Goal: Task Accomplishment & Management: Complete application form

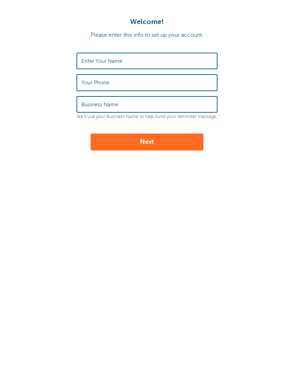
click at [169, 56] on input "Enter Your Name" at bounding box center [147, 60] width 131 height 15
type input "Jocelyn Maldonado"
type input "4175933452"
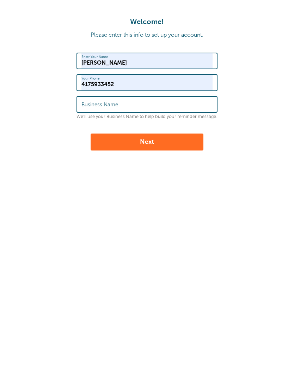
click at [171, 103] on input "Business Name" at bounding box center [147, 104] width 131 height 15
type input "Be Cleaning Services LLC"
click at [168, 143] on button "Next" at bounding box center [147, 141] width 113 height 17
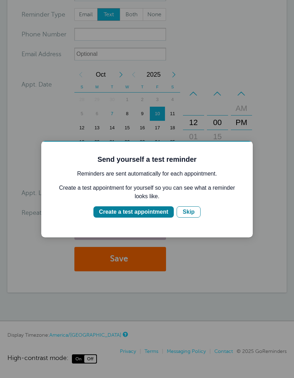
click at [145, 211] on div "Create a test appointment" at bounding box center [133, 212] width 69 height 8
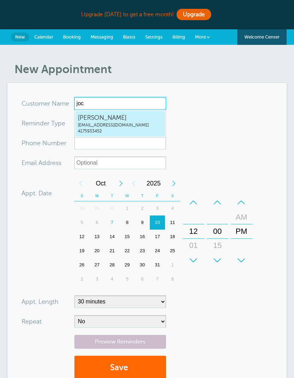
click at [144, 116] on span "Jocelyn Maldonado" at bounding box center [120, 117] width 85 height 9
type input "JocelynMaldonadojocelyn1996@live.missouristate.edu4175933452"
type input "Jocelyn Maldonado"
type input "4175933452"
type input "[EMAIL_ADDRESS][DOMAIN_NAME]"
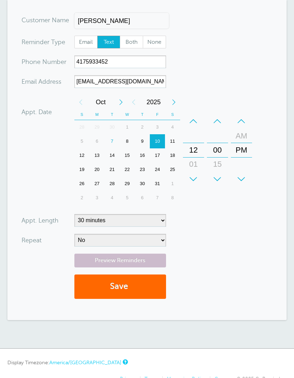
scroll to position [83, 0]
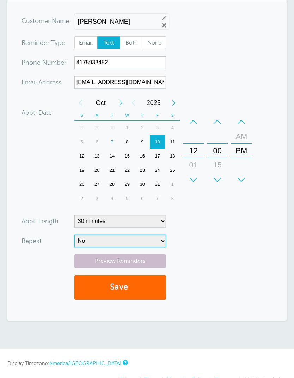
click at [155, 236] on select "No Daily Weekly Every 2 weeks Every 3 weeks Every 4 weeks Monthly Every 5 weeks…" at bounding box center [120, 240] width 92 height 13
select select "RRULE:FREQ=WEEKLY;INTERVAL=2"
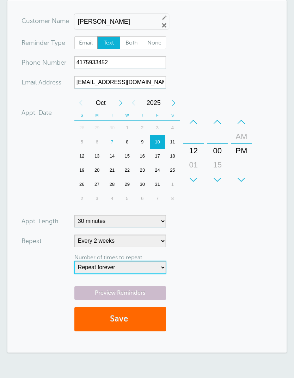
click at [149, 266] on select "Repeat forever 2 3 4 5 6 7 8 9 10 11 12 13 14 15 16 17 18 19 20" at bounding box center [120, 267] width 92 height 13
click at [149, 316] on button "Save" at bounding box center [120, 319] width 92 height 24
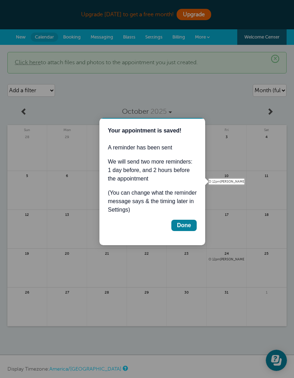
click at [182, 226] on div "Done" at bounding box center [184, 225] width 14 height 8
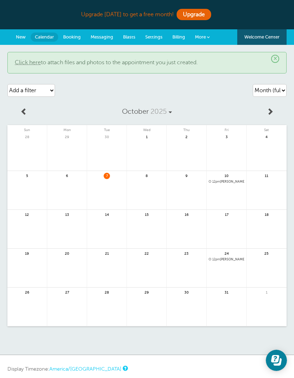
click at [155, 37] on span "Settings" at bounding box center [153, 36] width 17 height 5
